Goal: Task Accomplishment & Management: Manage account settings

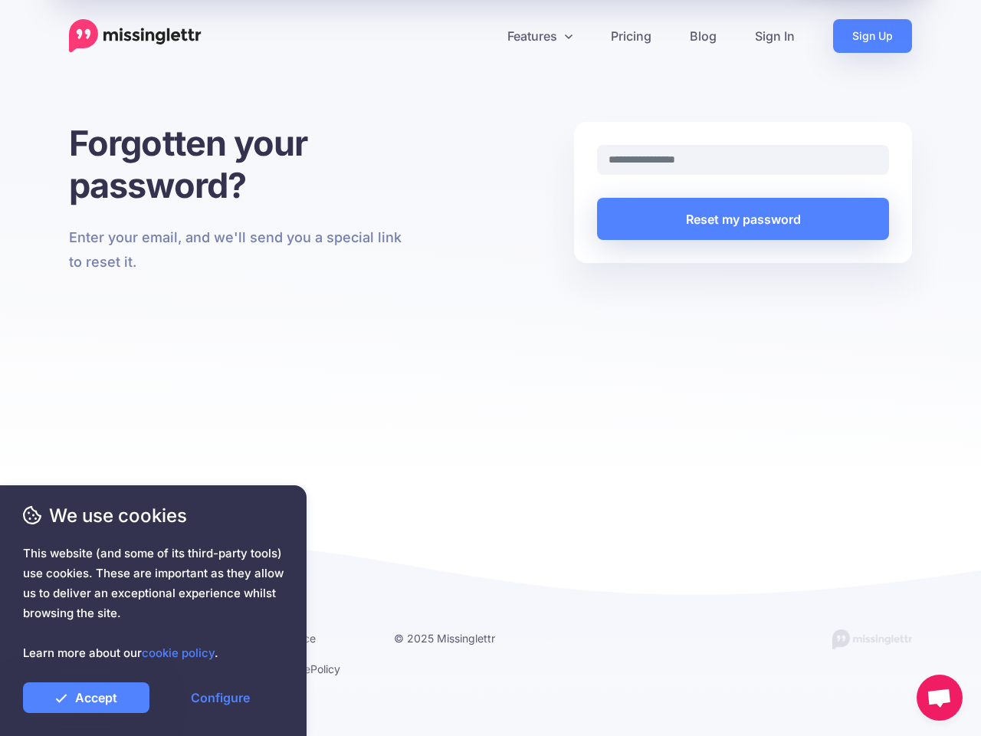
click at [491, 368] on div "Forgotten your password? Enter your email, and we'll send you a special link to…" at bounding box center [490, 300] width 981 height 356
click at [485, 36] on icon at bounding box center [485, 36] width 8 height 8
click at [540, 36] on link "Features" at bounding box center [539, 36] width 103 height 34
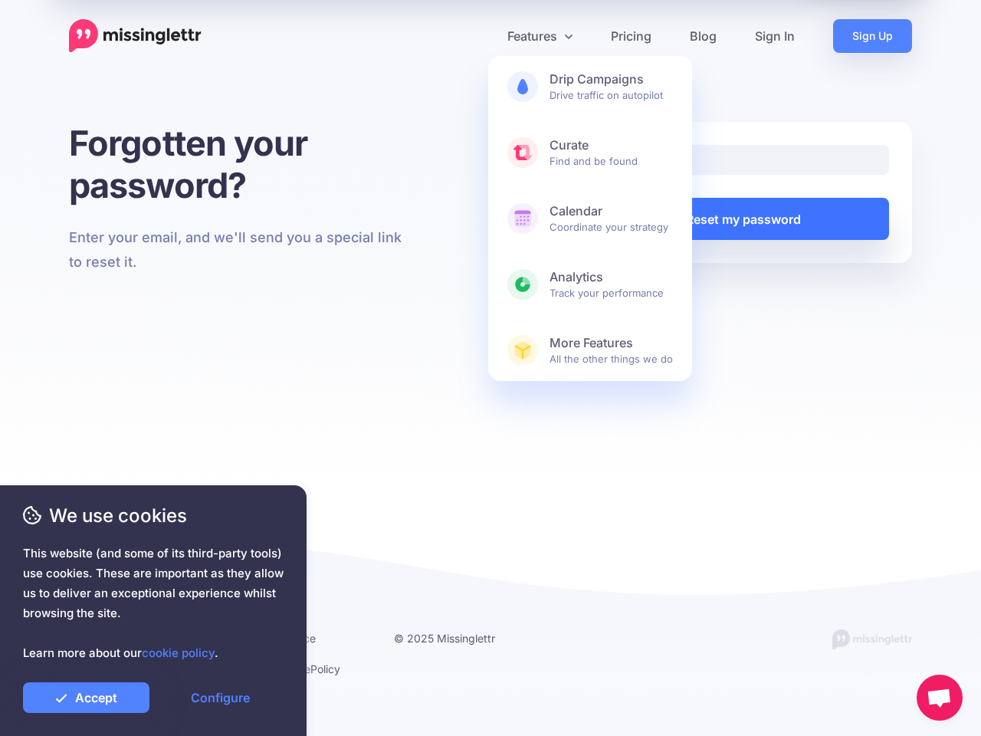
click at [743, 218] on button "Reset my password" at bounding box center [743, 219] width 292 height 42
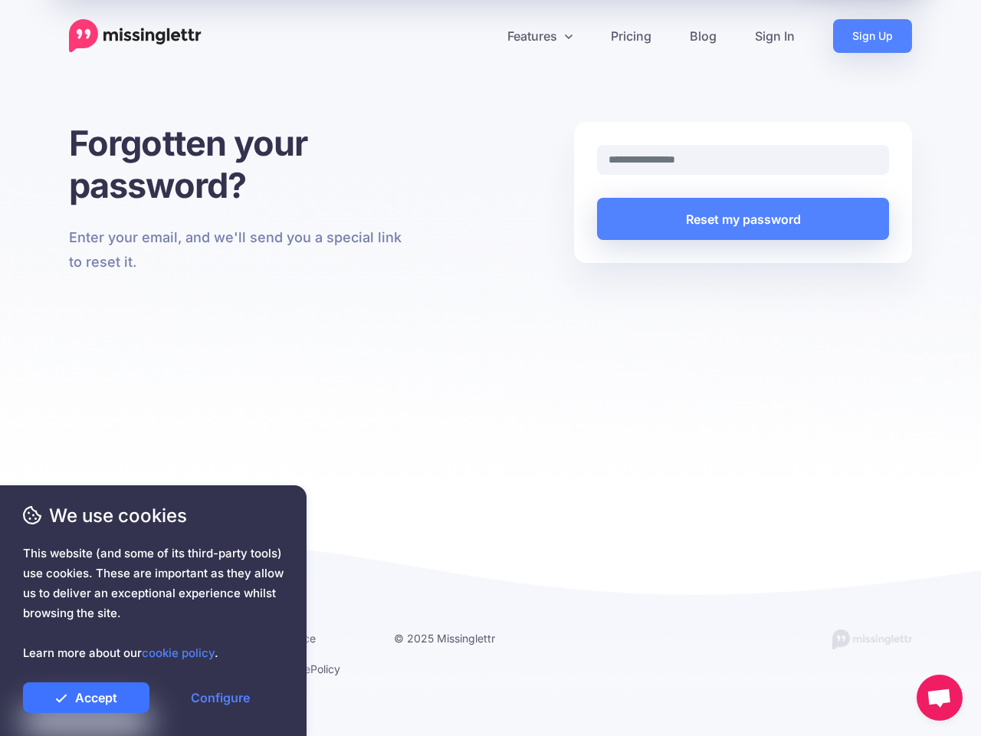
click at [86, 698] on link "Accept" at bounding box center [86, 697] width 126 height 31
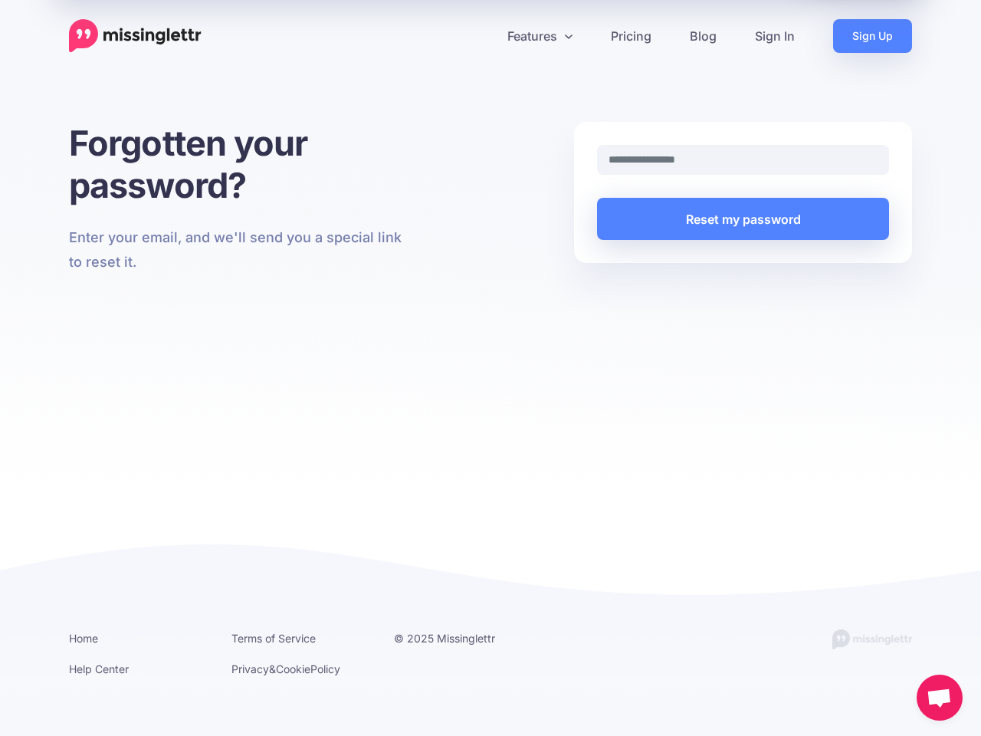
click at [220, 698] on link "Configure" at bounding box center [220, 697] width 126 height 31
click at [940, 698] on span "Open chat" at bounding box center [939, 698] width 25 height 21
